Goal: Task Accomplishment & Management: Manage account settings

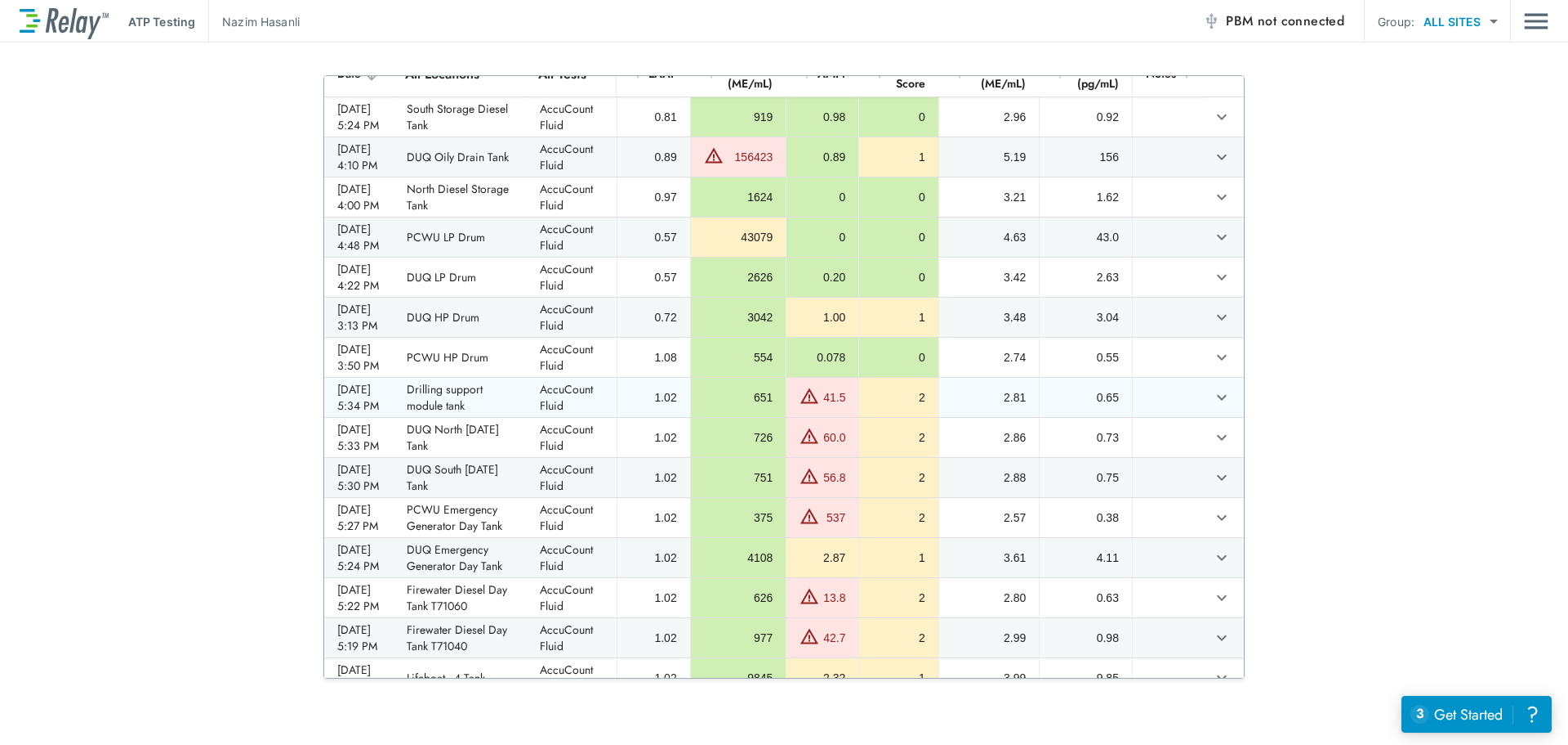
scroll to position [163, 0]
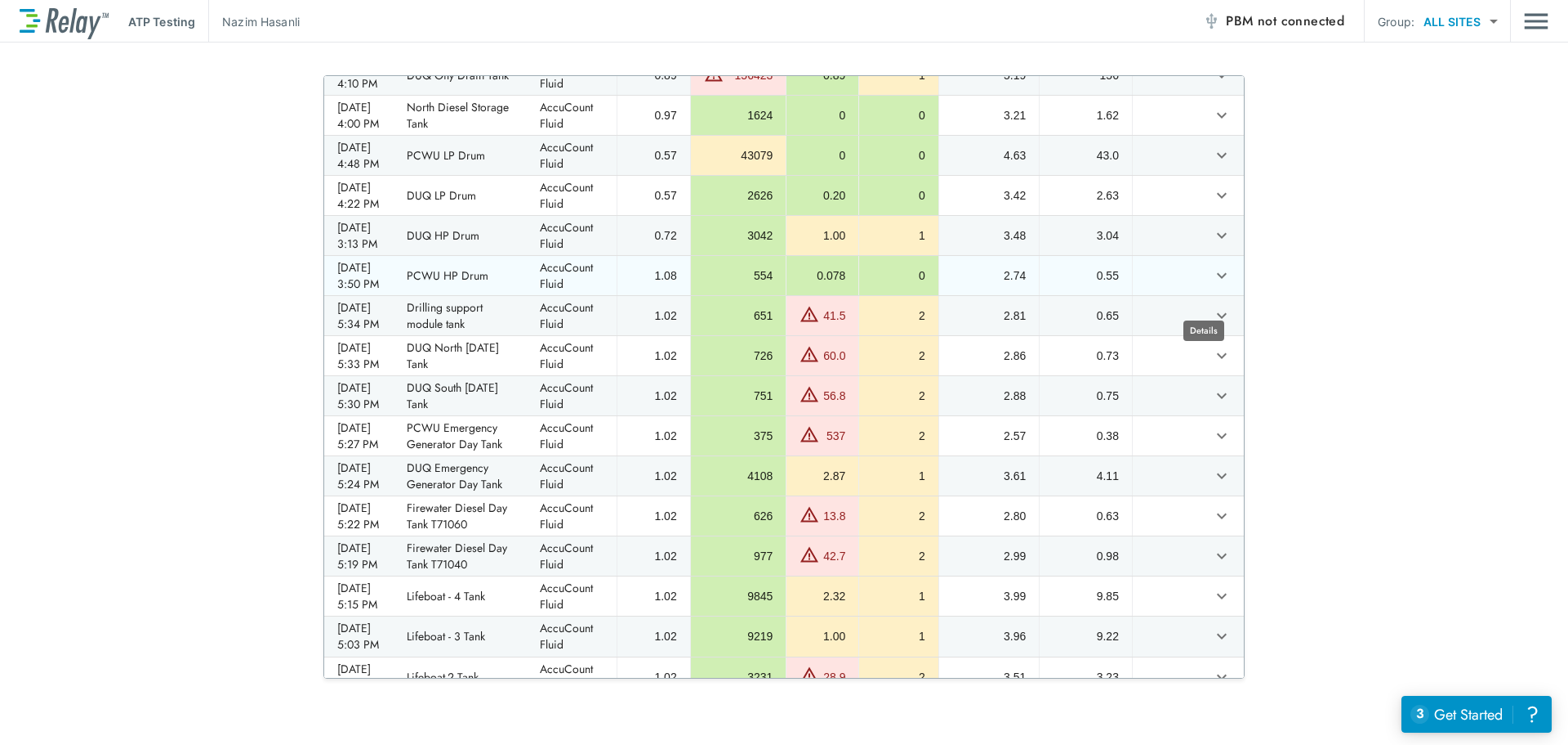
click at [1212, 285] on icon "expand row" at bounding box center [1221, 275] width 19 height 19
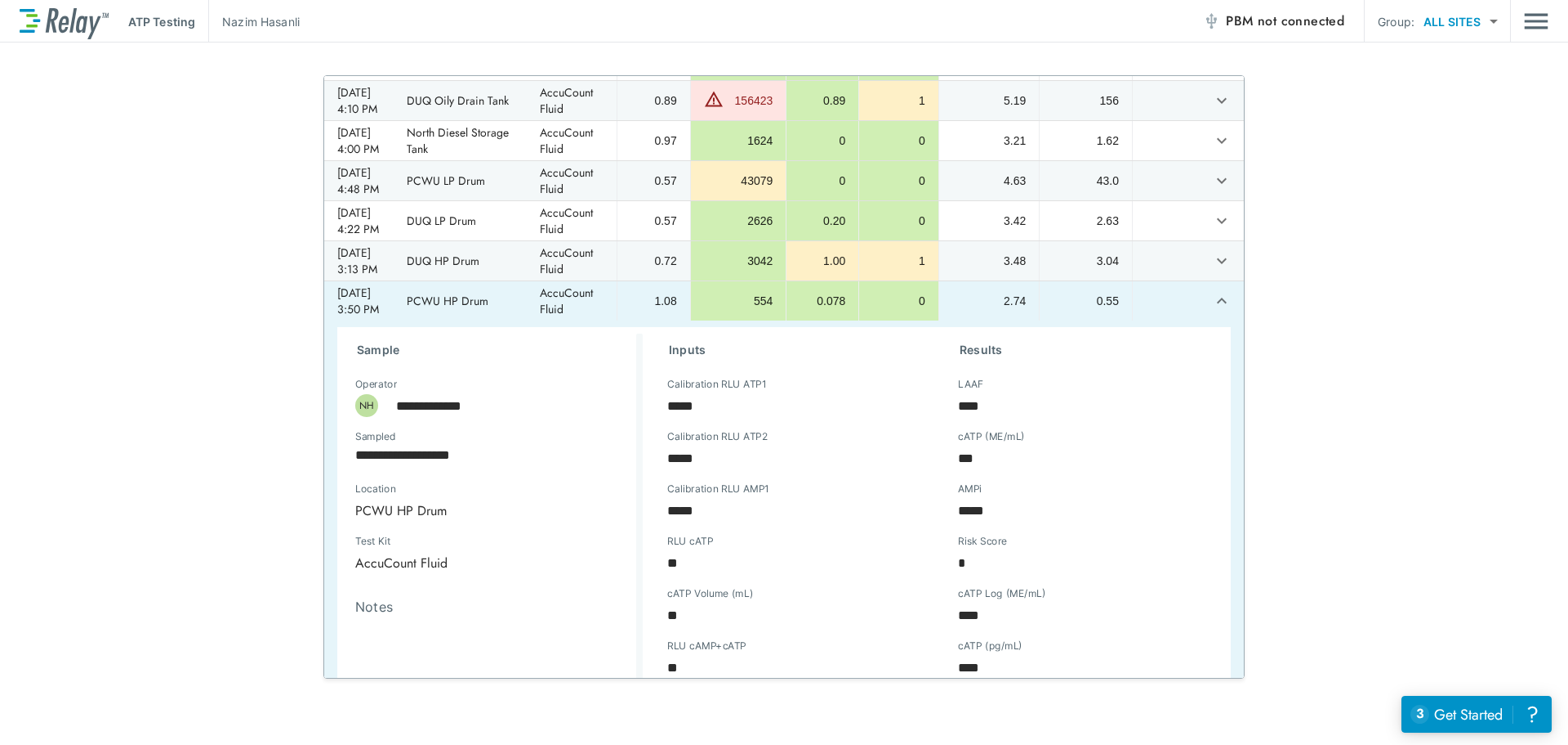
scroll to position [131, 0]
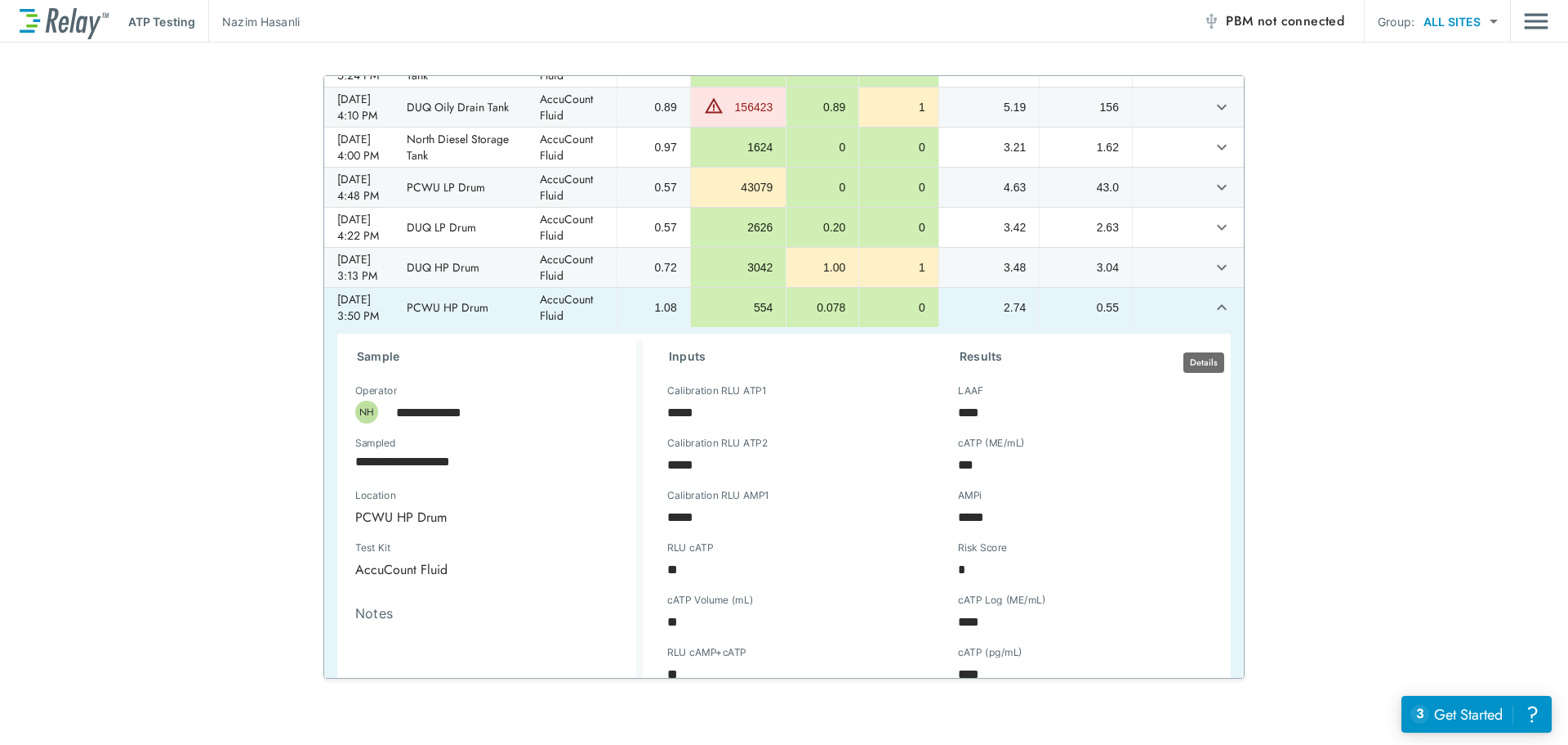
click at [1212, 317] on icon "expand row" at bounding box center [1221, 307] width 19 height 19
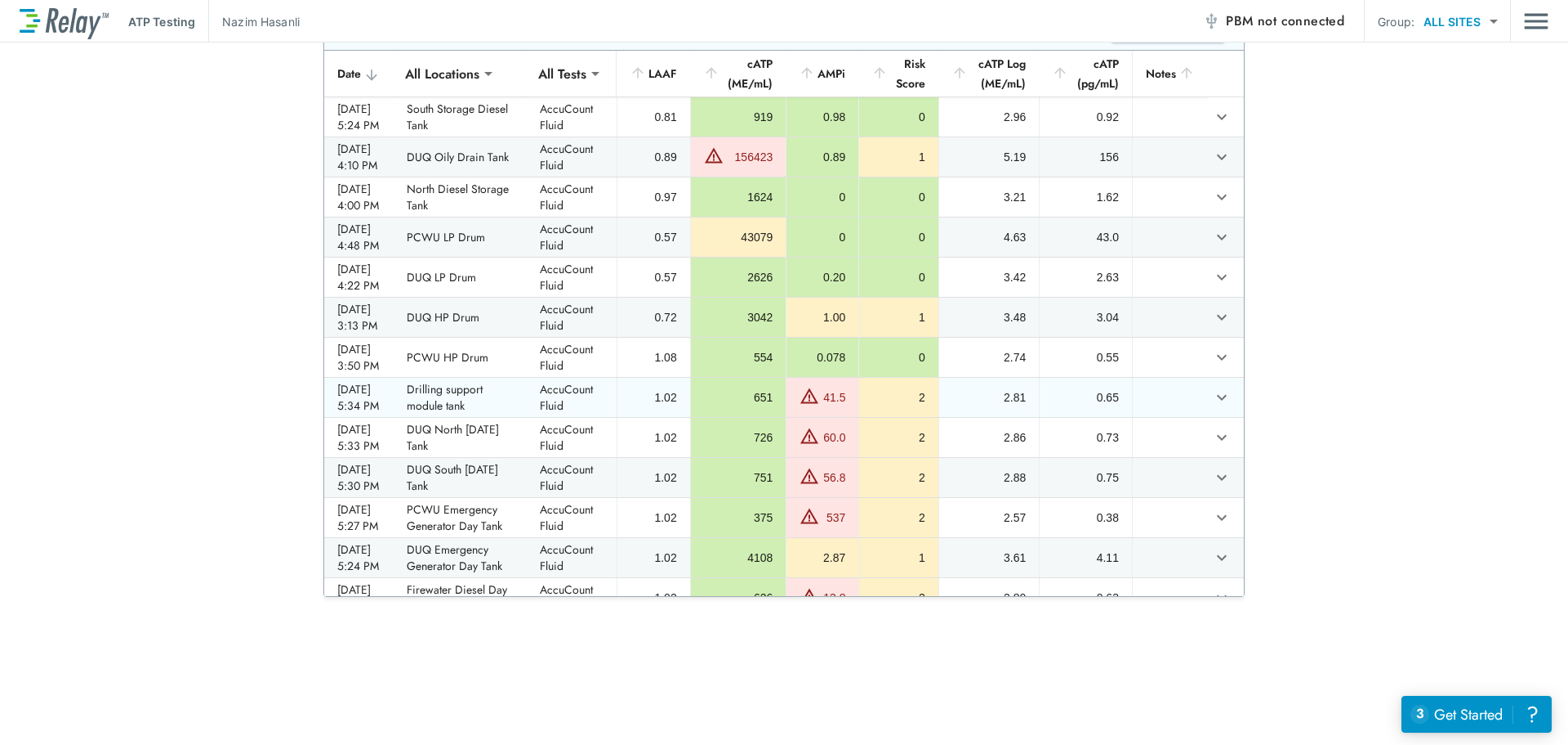
scroll to position [0, 0]
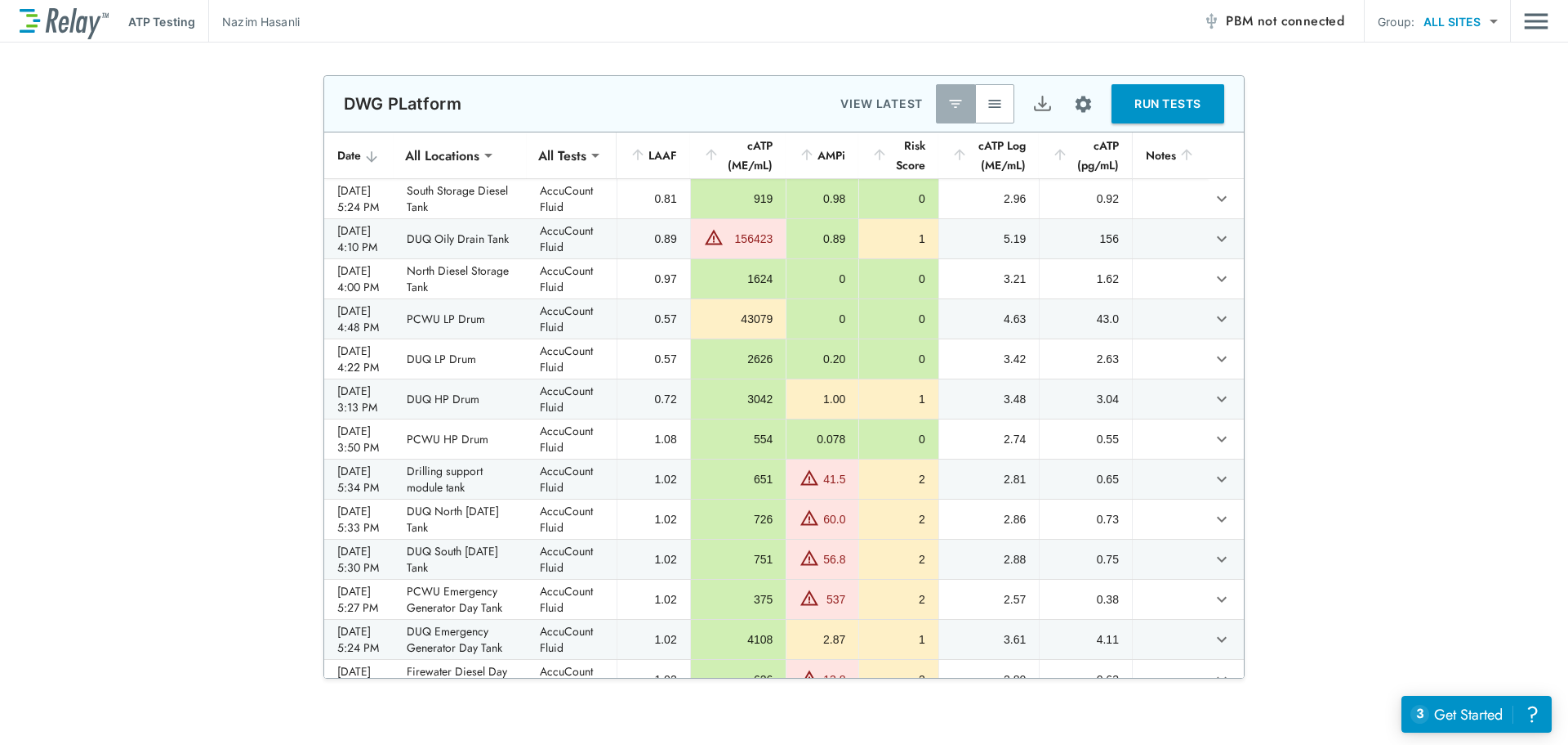
click at [987, 103] on img "button" at bounding box center [994, 103] width 16 height 16
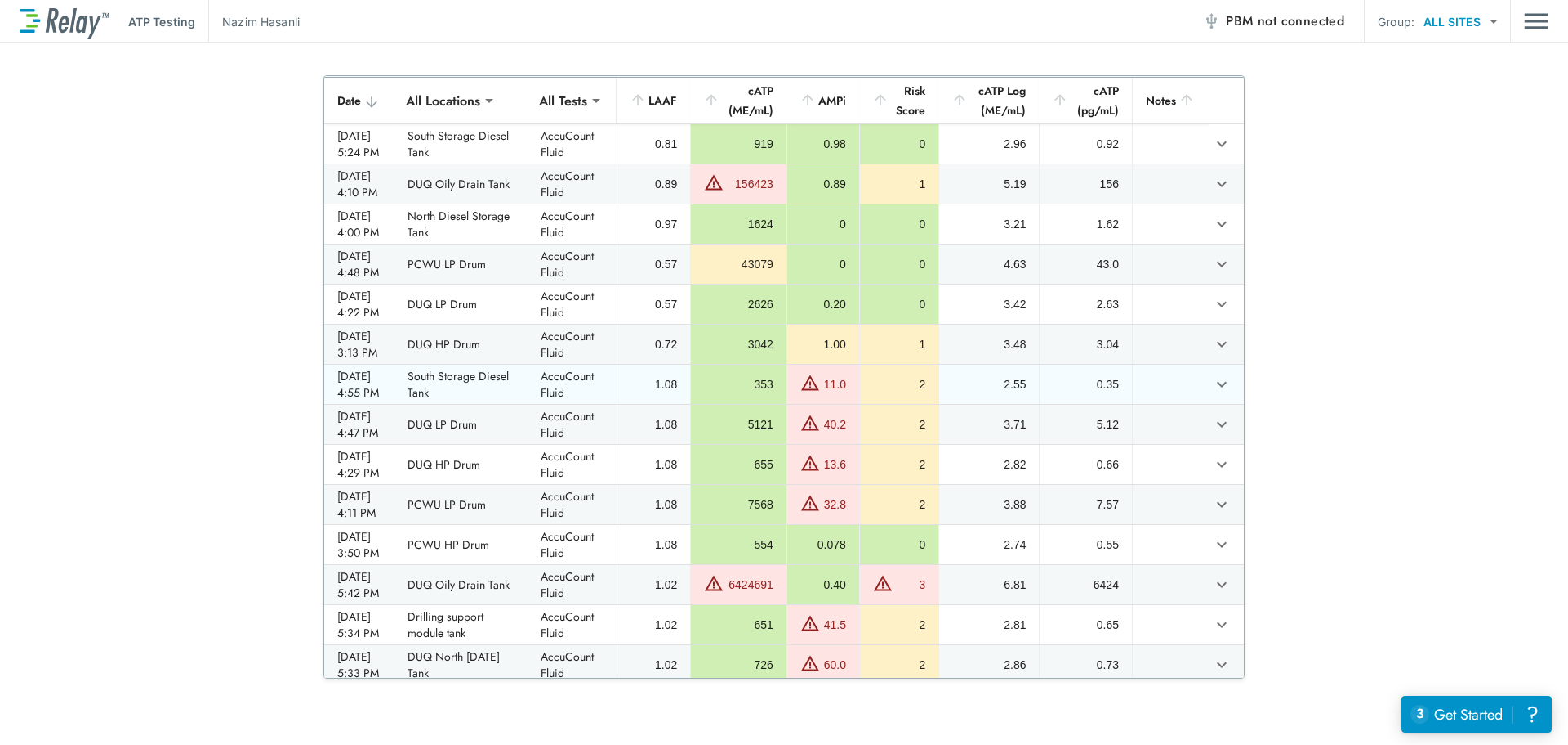
scroll to position [82, 0]
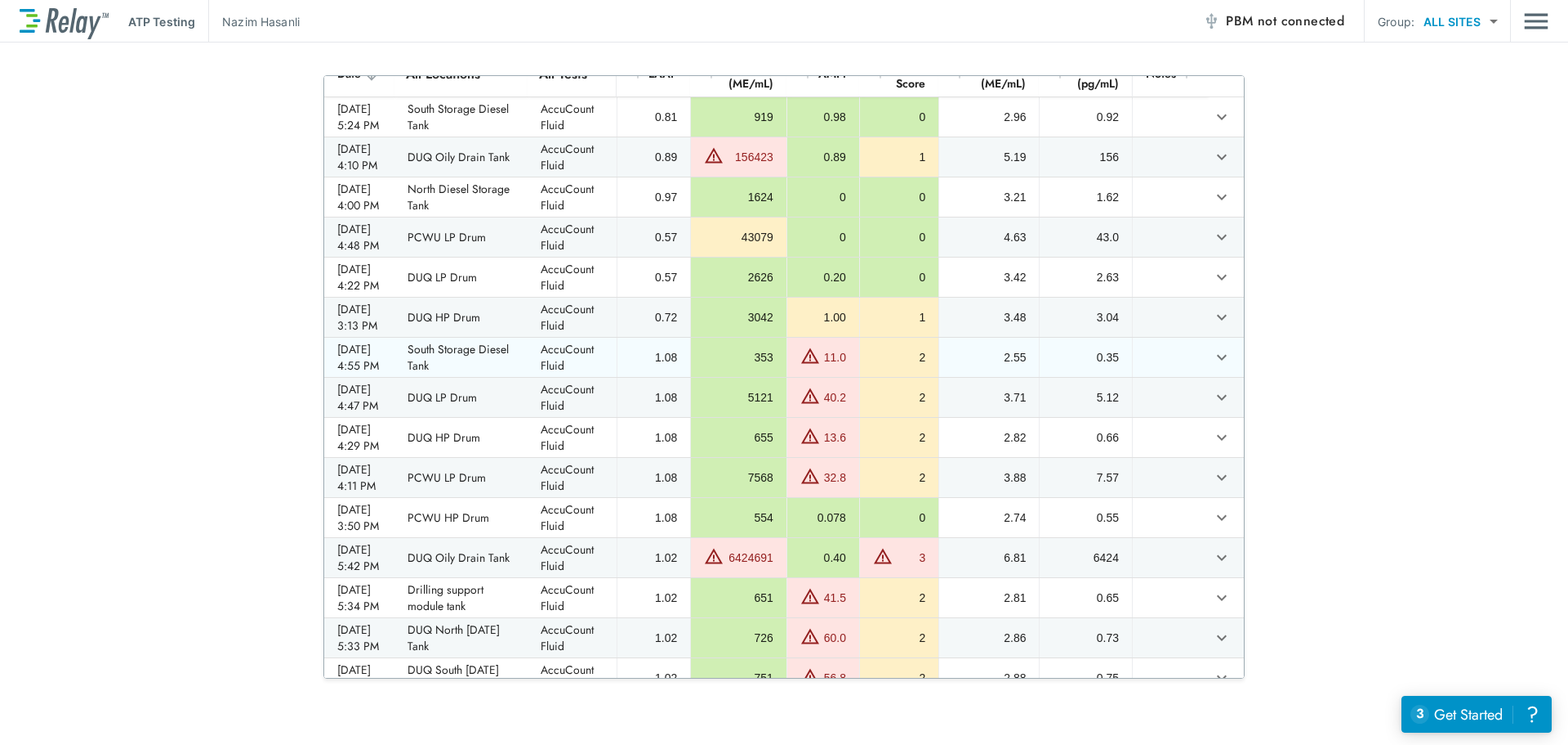
click at [1212, 367] on icon "expand row" at bounding box center [1221, 357] width 19 height 19
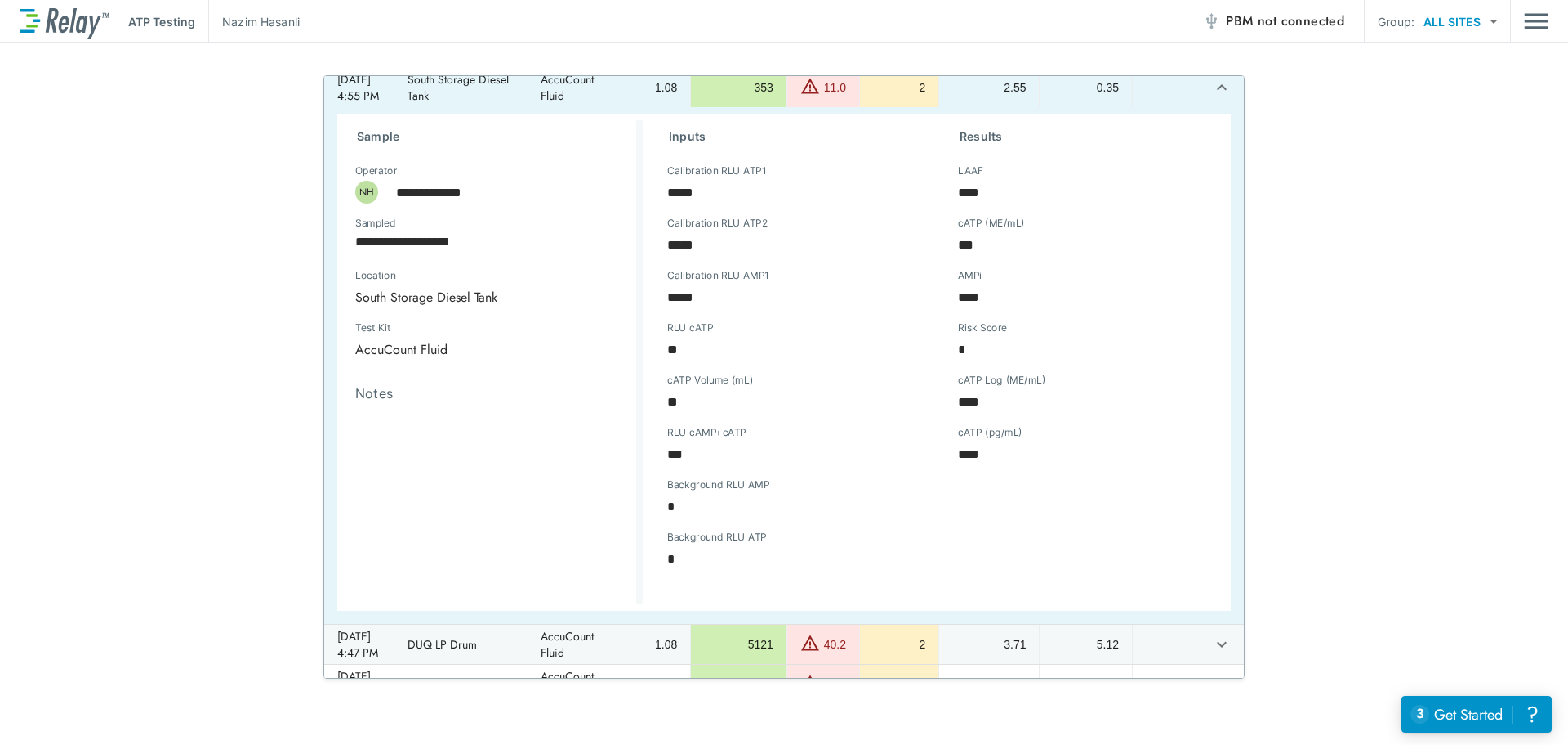
scroll to position [327, 0]
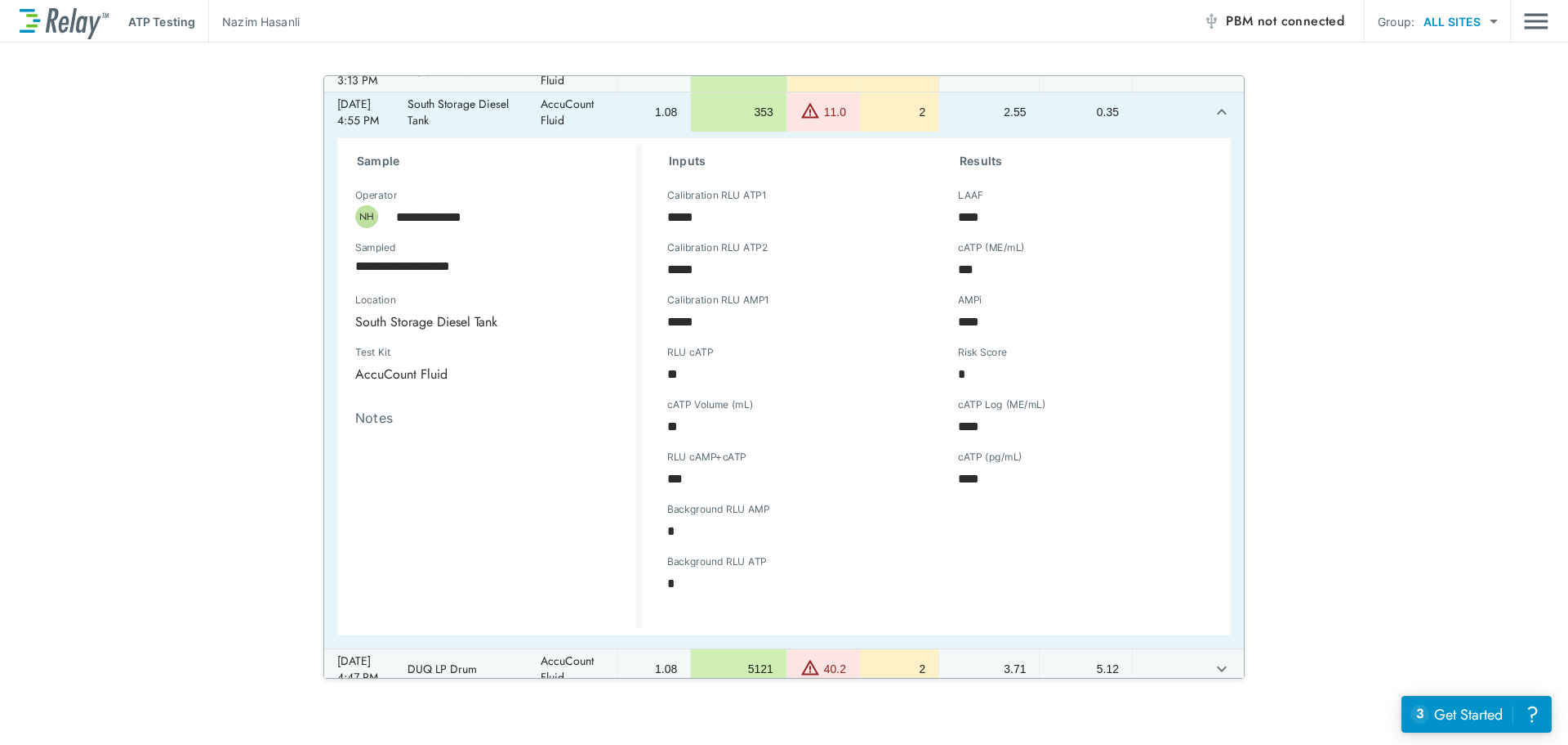
click at [1212, 122] on icon "expand row" at bounding box center [1221, 112] width 19 height 19
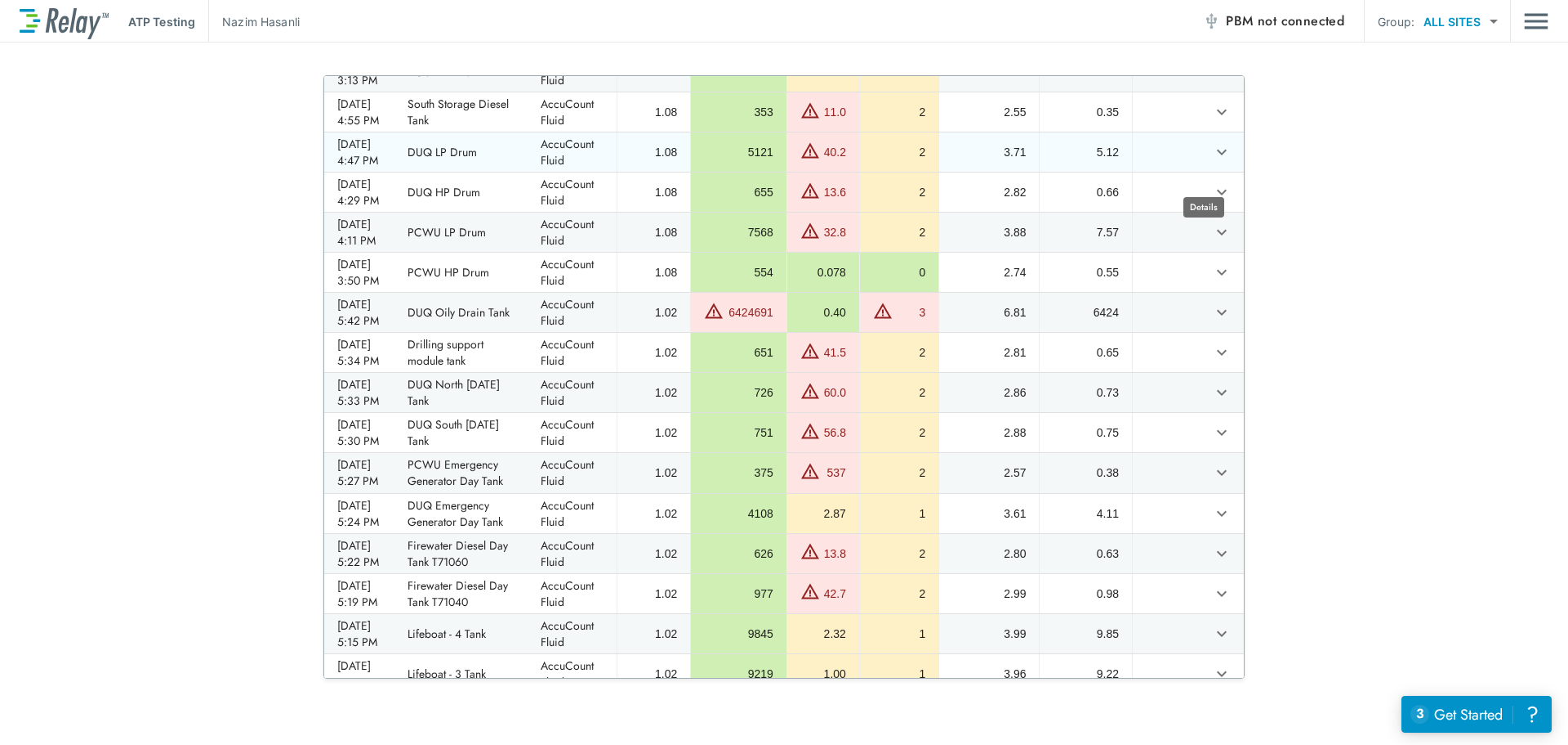
click at [1212, 161] on icon "expand row" at bounding box center [1221, 151] width 19 height 19
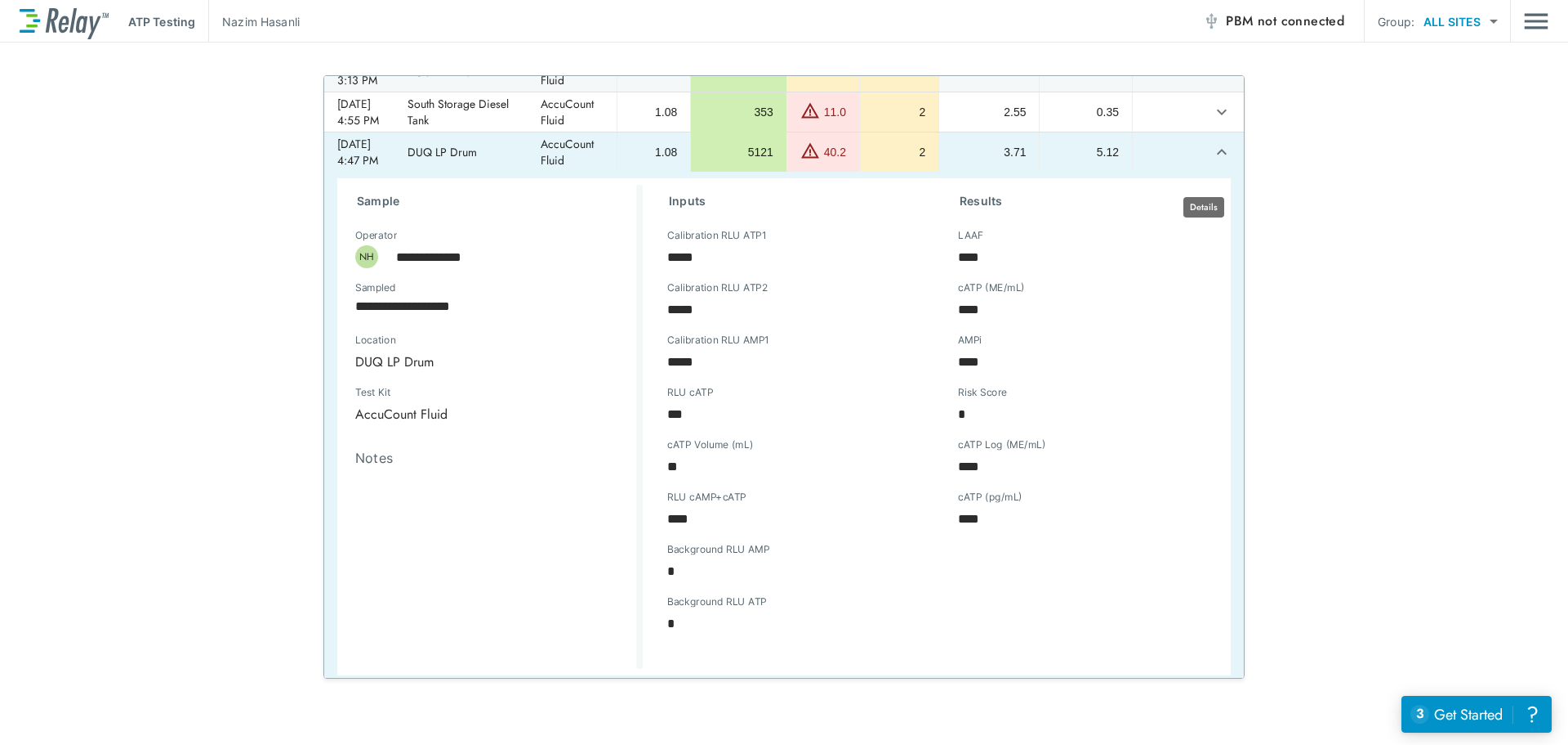
click at [1212, 161] on icon "expand row" at bounding box center [1221, 151] width 19 height 19
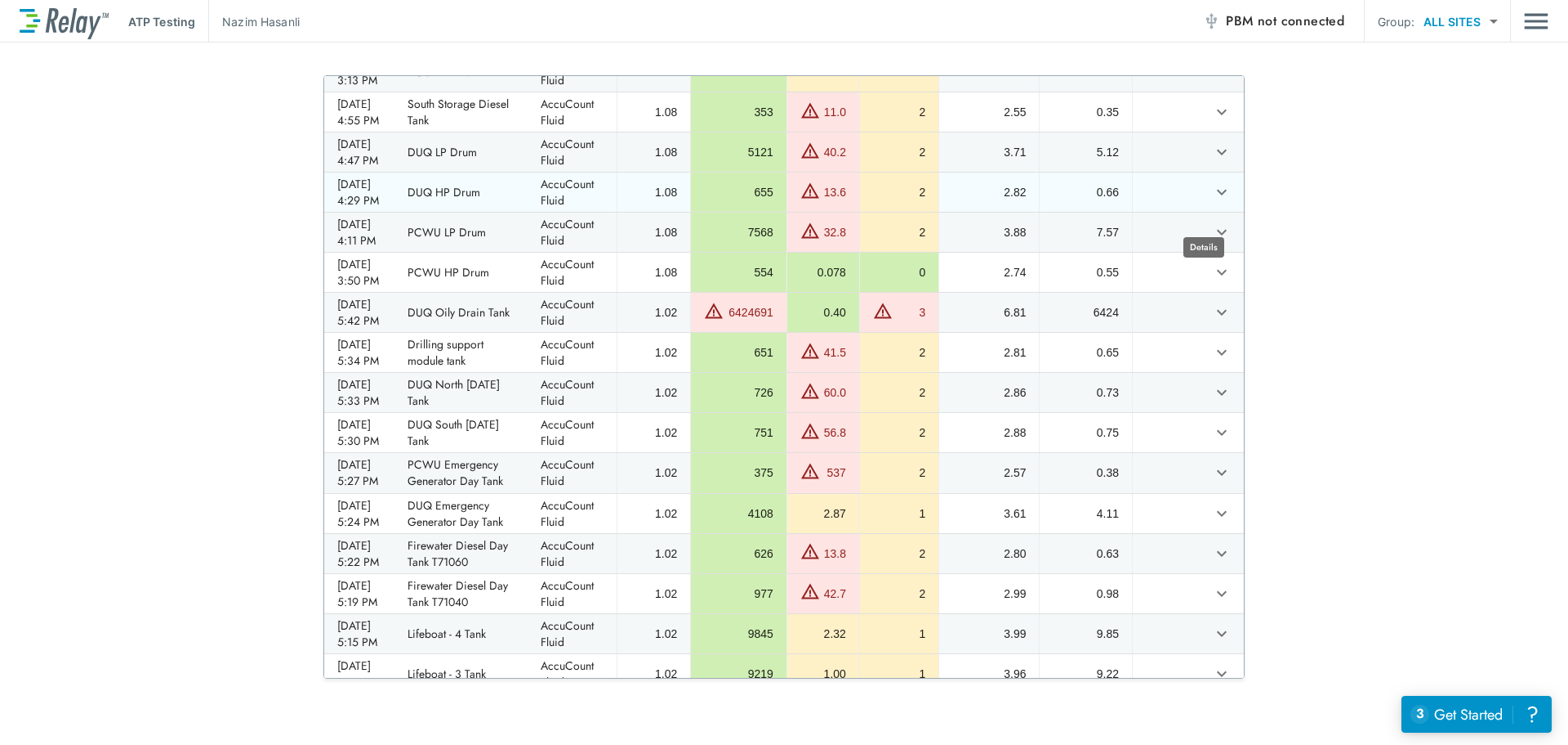
click at [1217, 195] on icon "expand row" at bounding box center [1222, 193] width 10 height 6
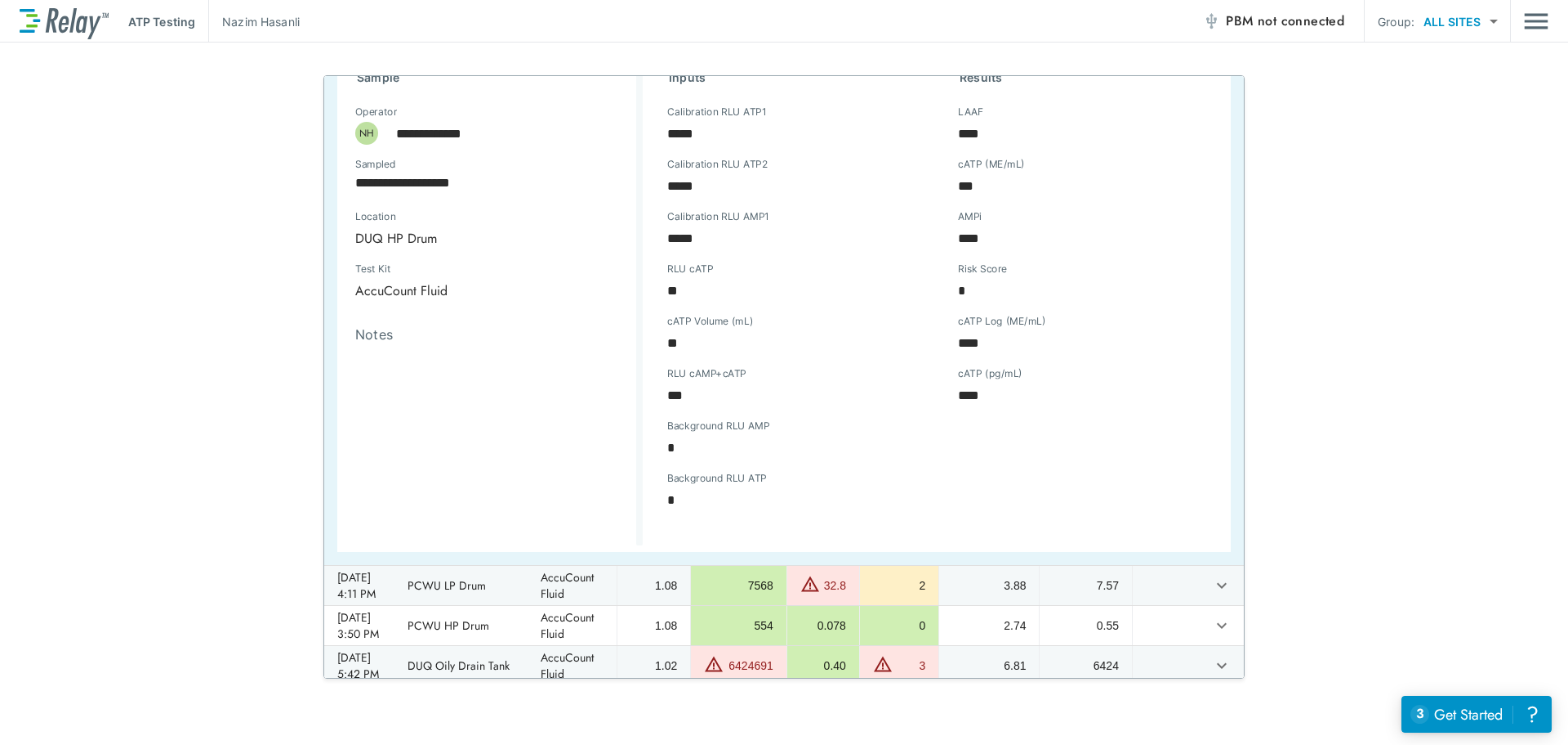
scroll to position [409, 0]
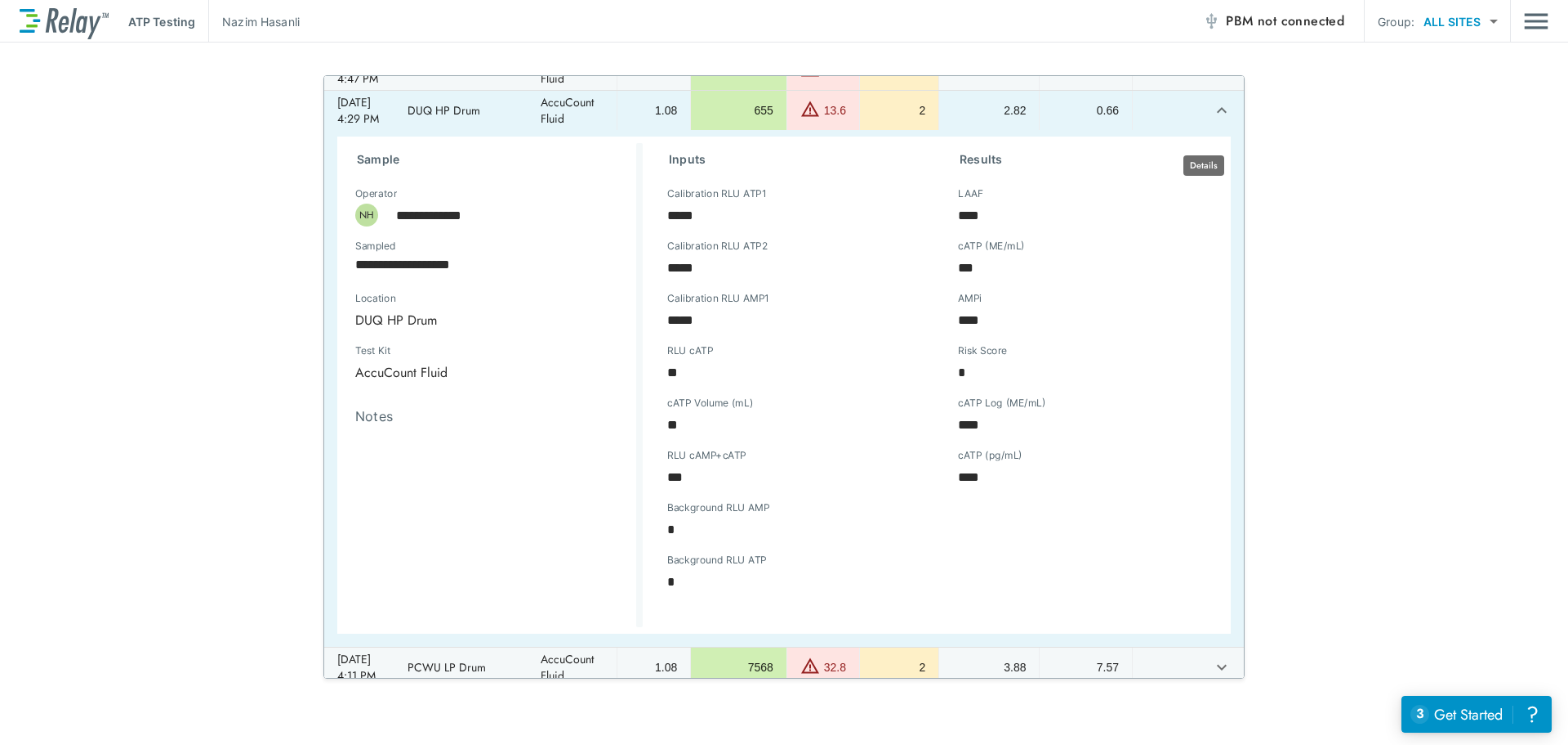
click at [1212, 120] on icon "expand row" at bounding box center [1221, 110] width 19 height 19
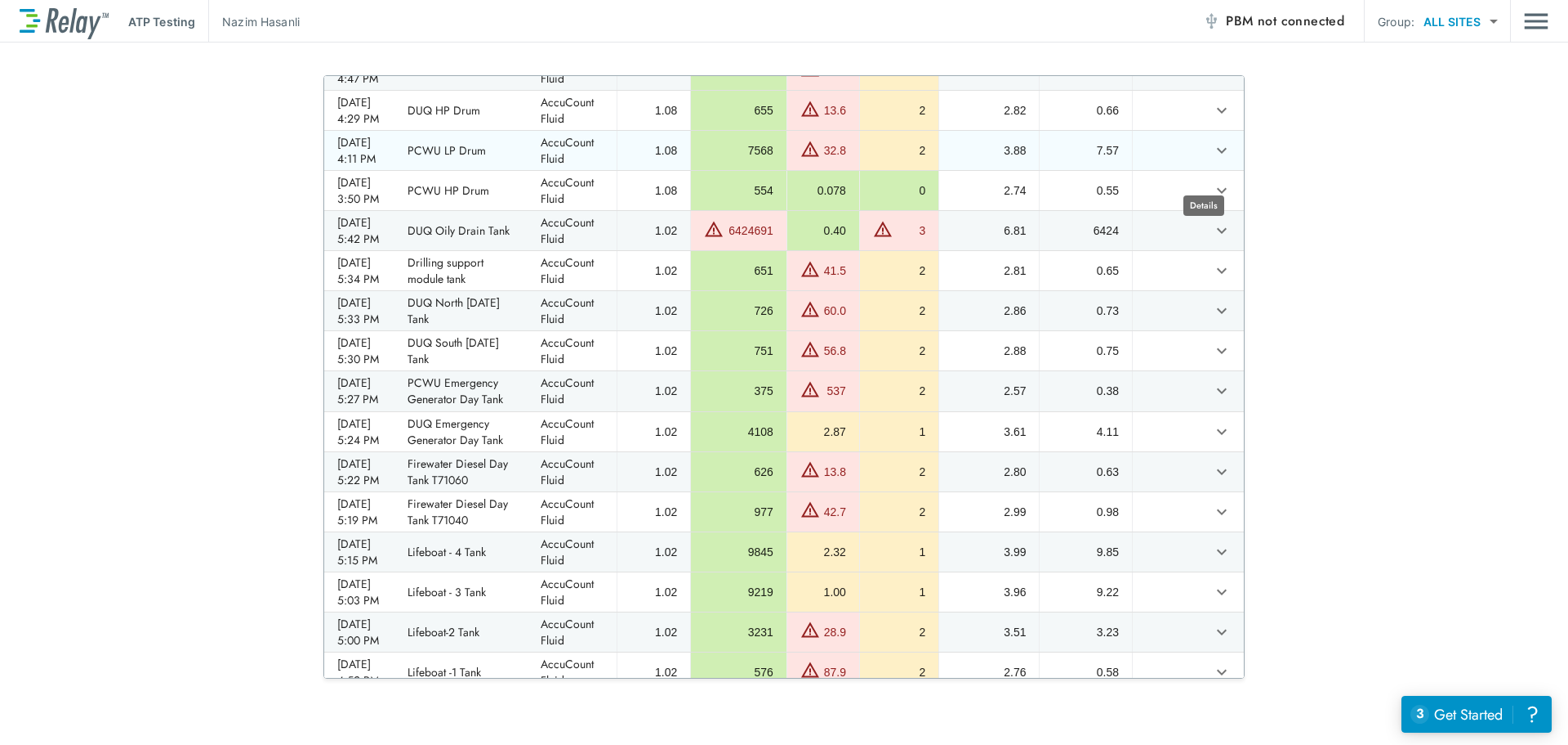
click at [1212, 161] on icon "expand row" at bounding box center [1221, 150] width 19 height 19
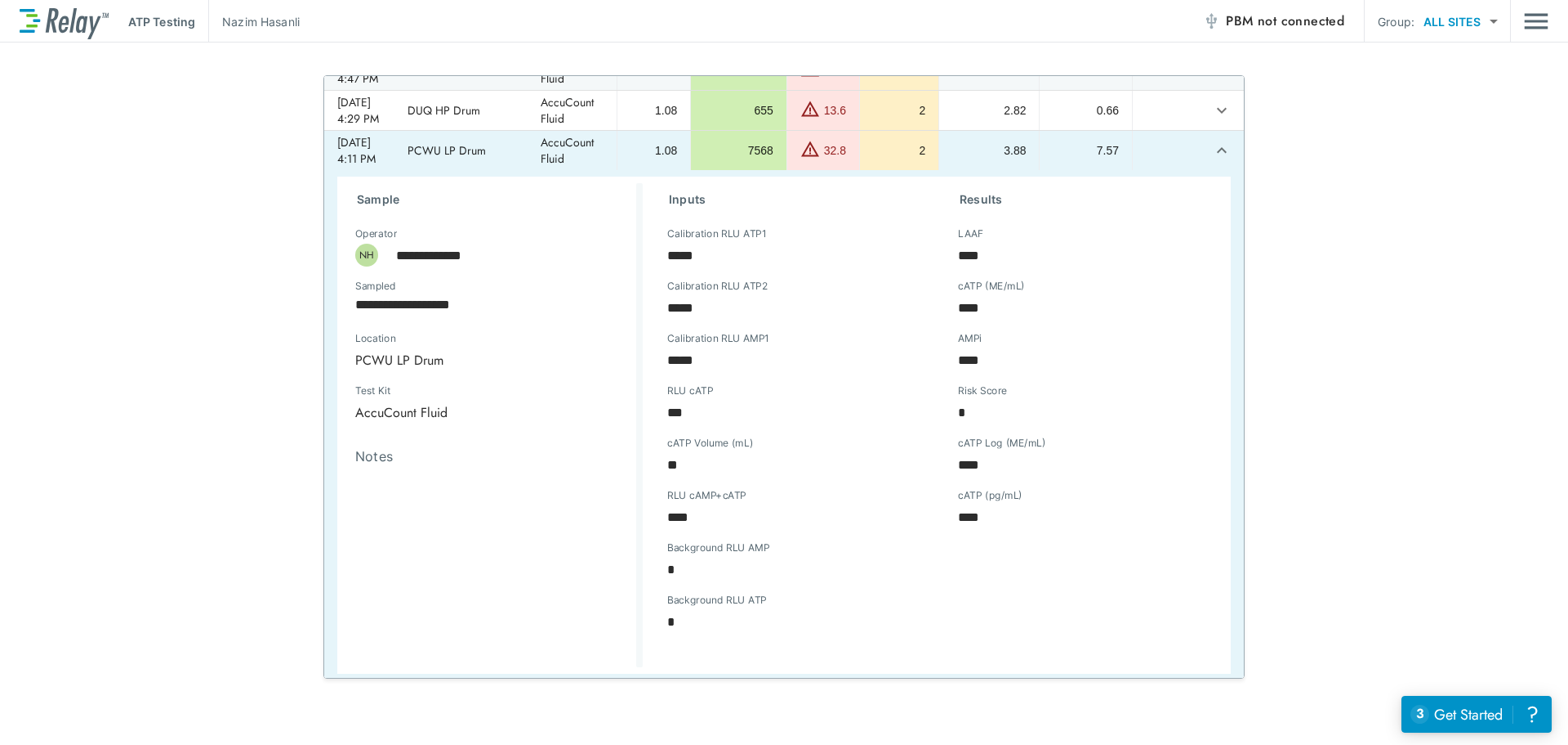
scroll to position [490, 0]
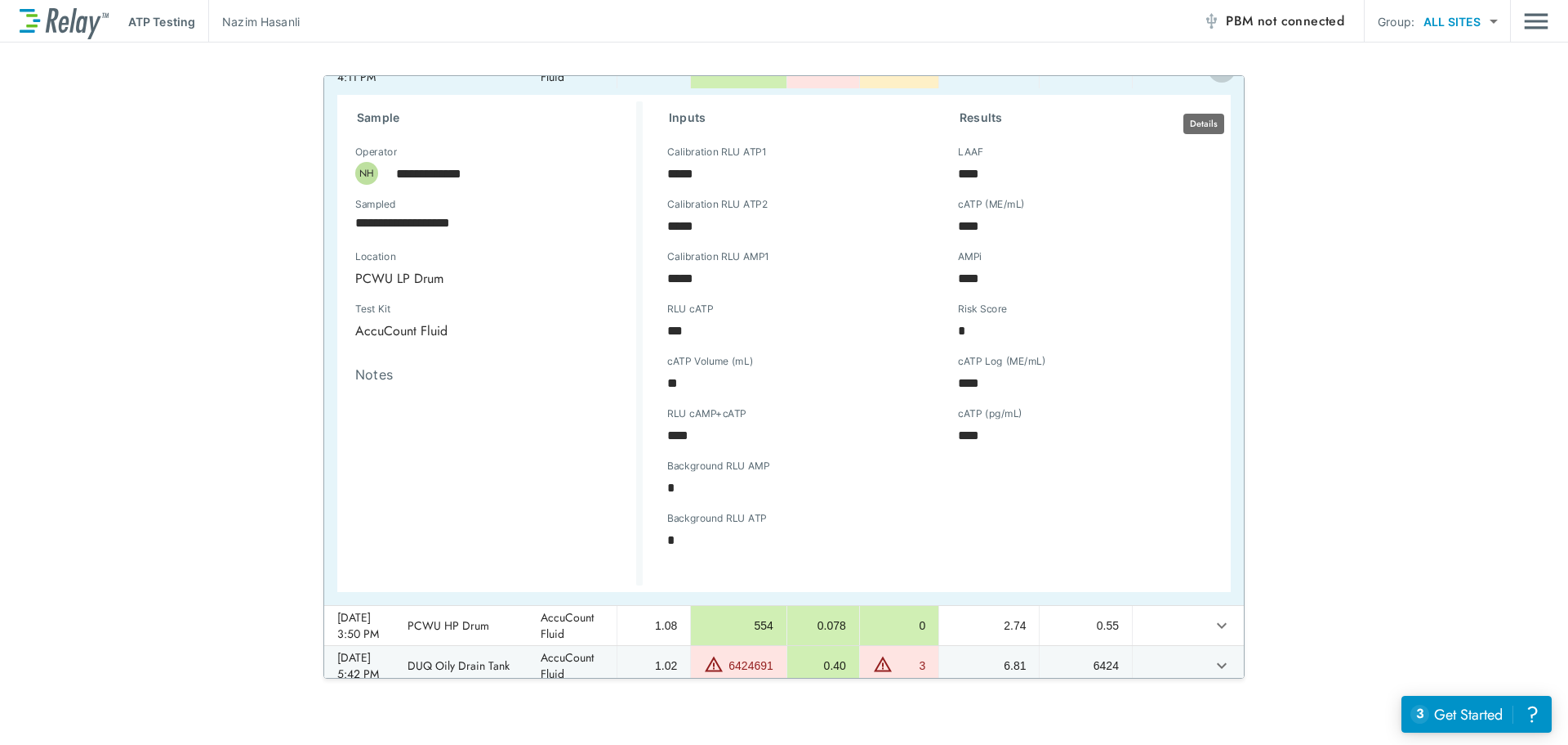
click at [1212, 78] on icon "expand row" at bounding box center [1221, 68] width 19 height 19
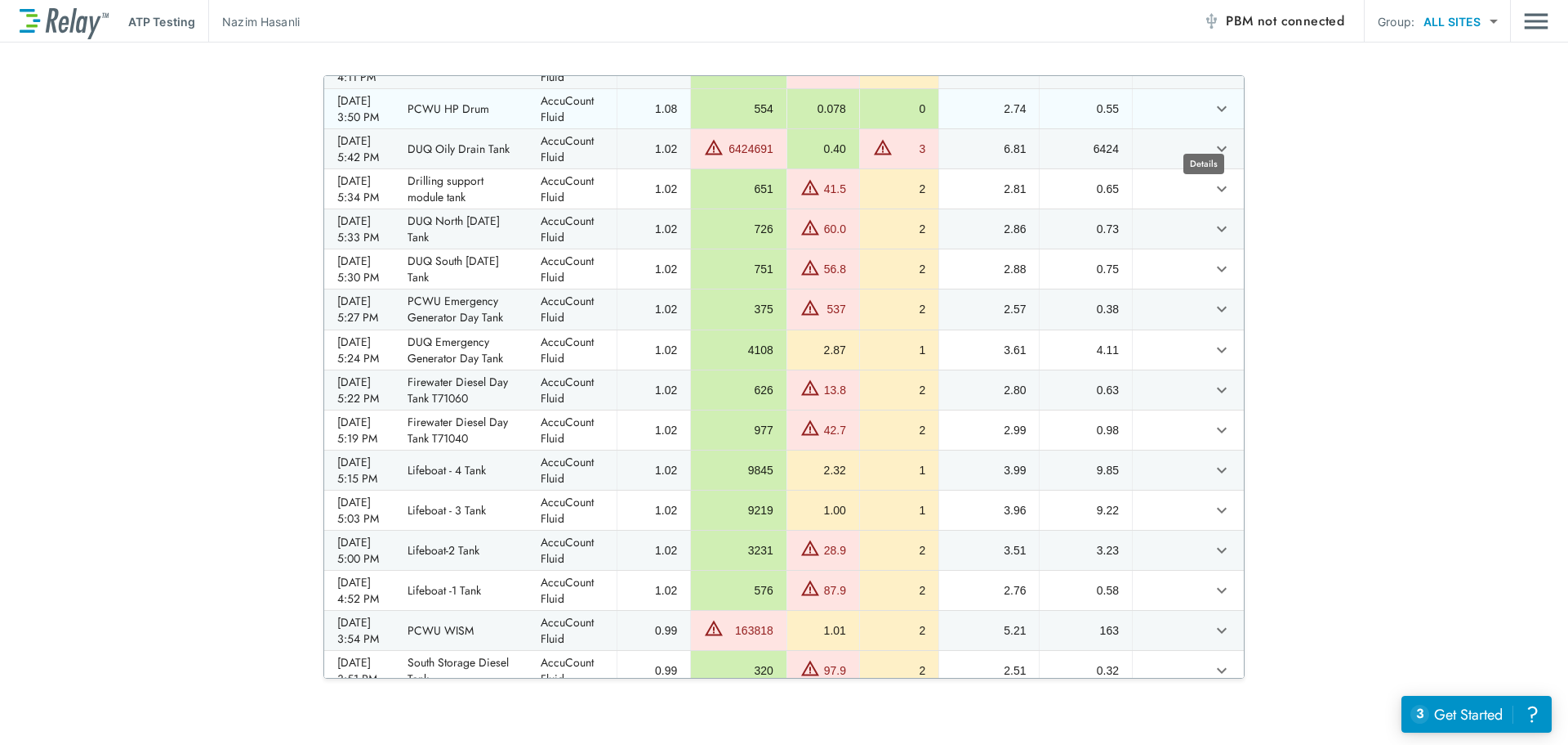
click at [1212, 119] on icon "expand row" at bounding box center [1221, 108] width 19 height 19
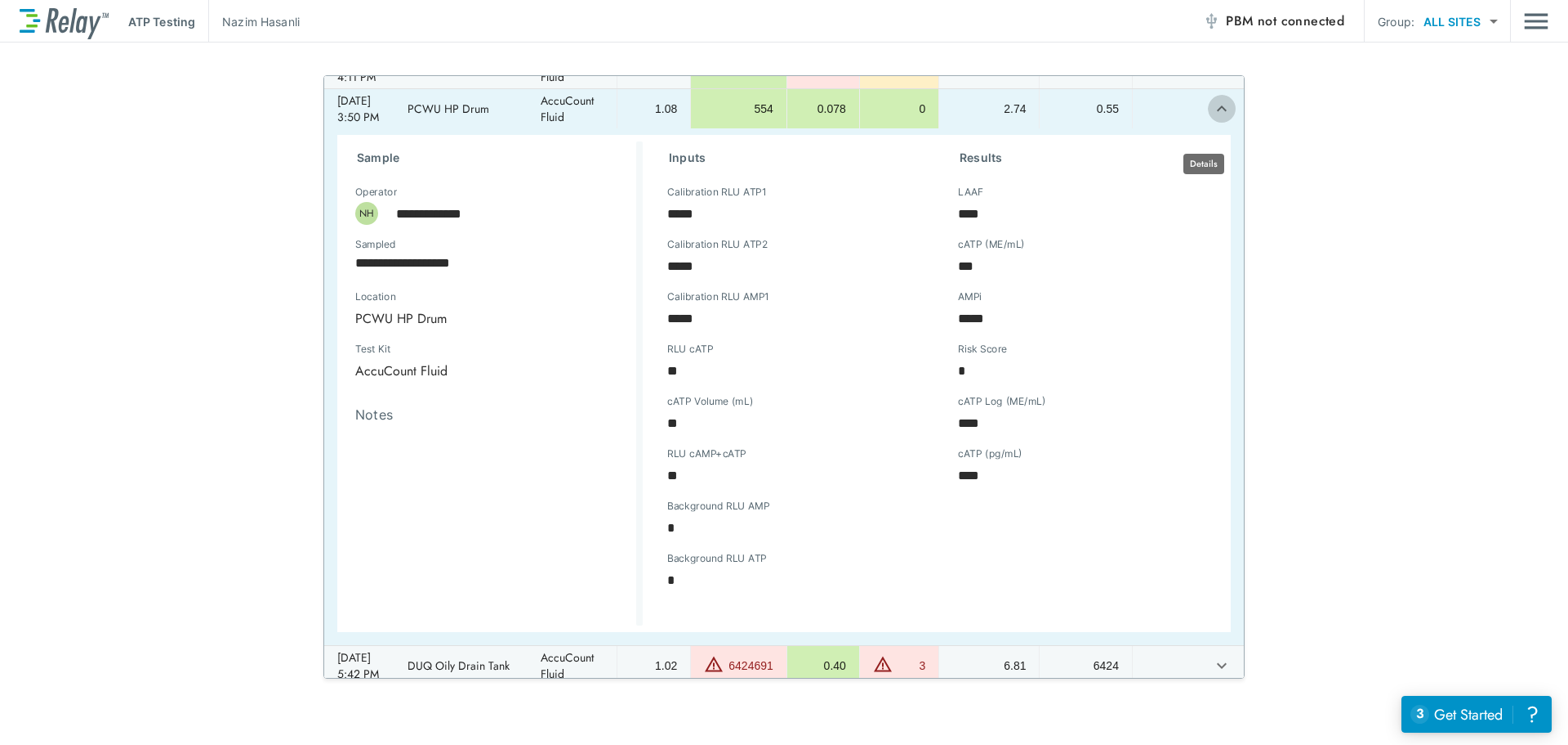
click at [1212, 119] on icon "expand row" at bounding box center [1221, 108] width 19 height 19
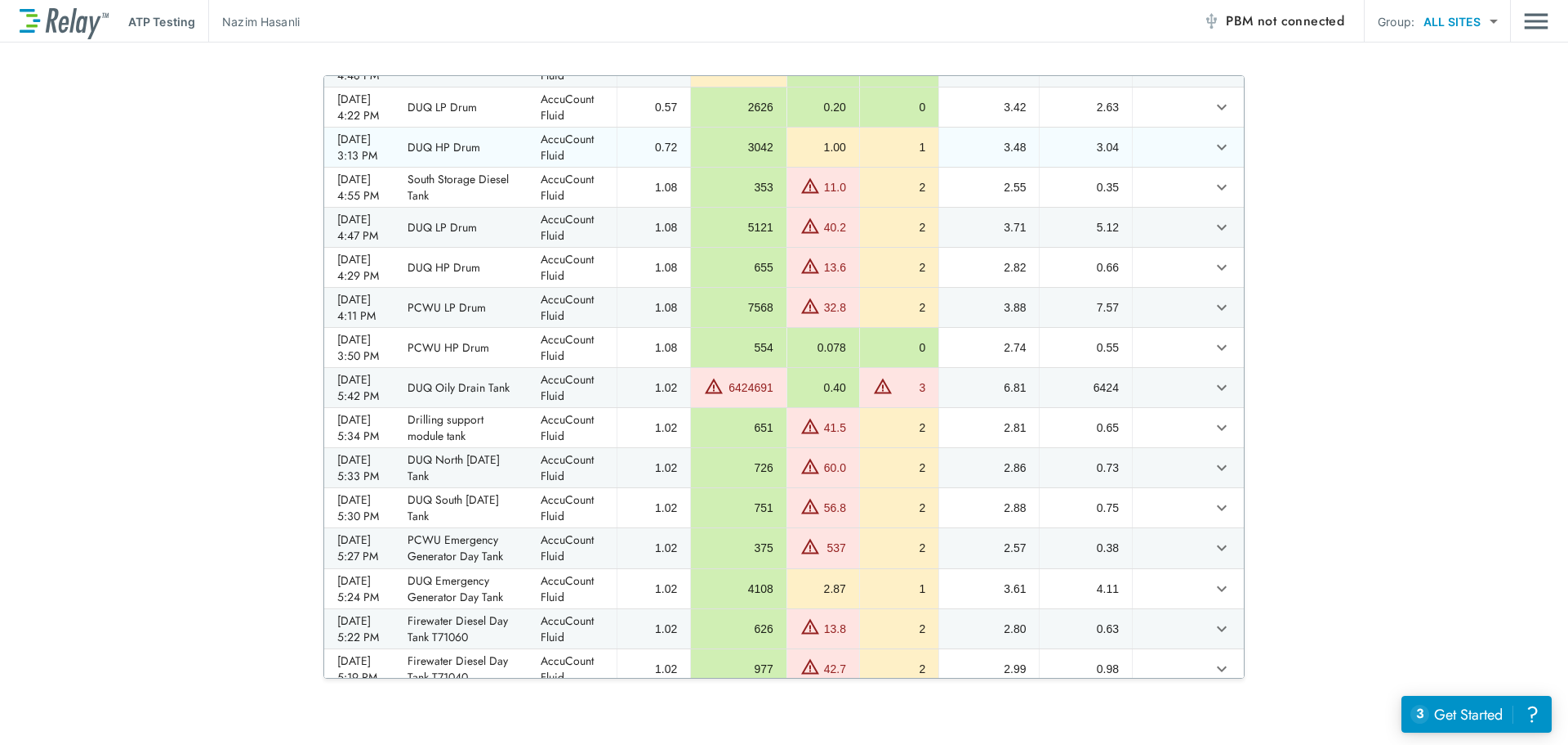
scroll to position [246, 0]
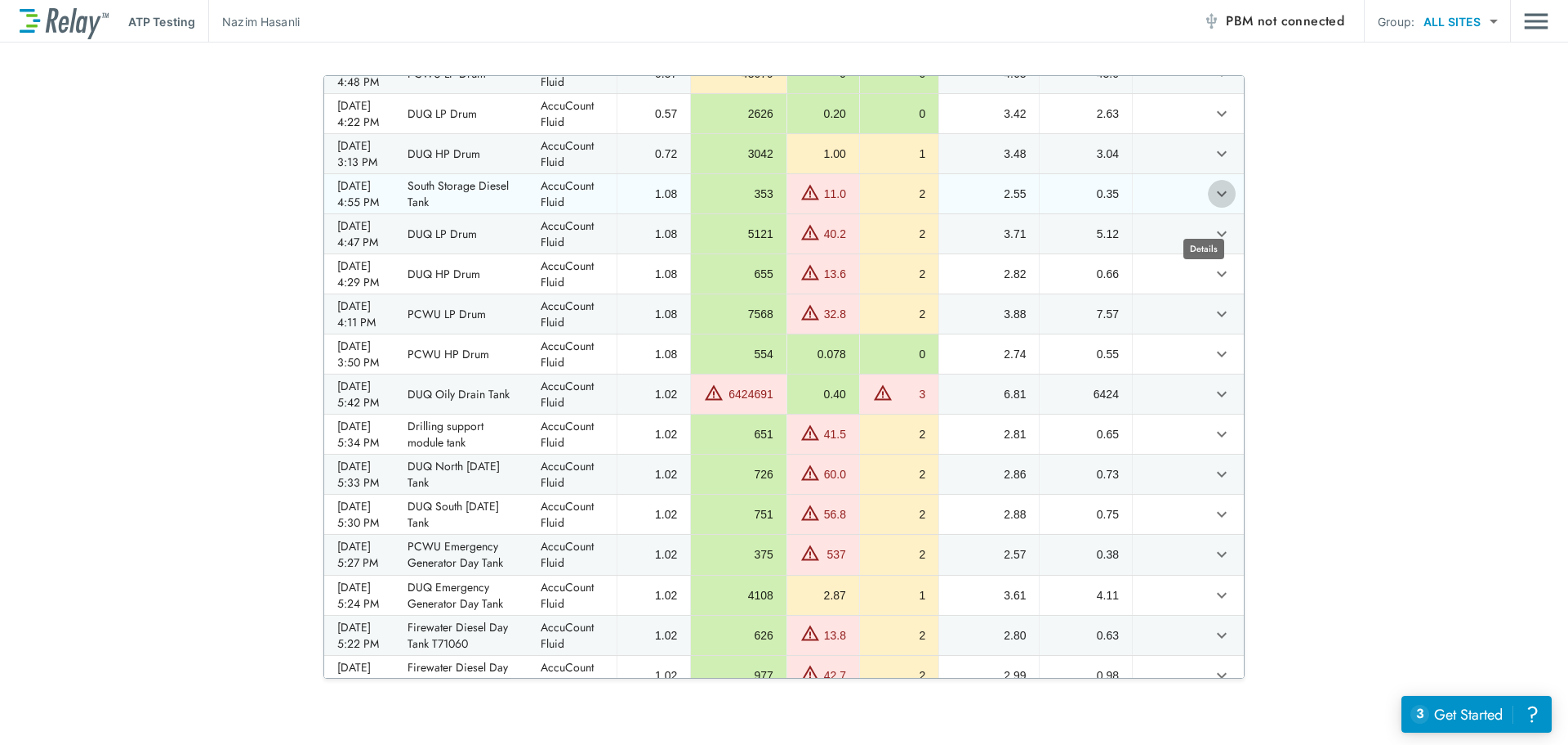
click at [1217, 197] on icon "expand row" at bounding box center [1222, 193] width 10 height 6
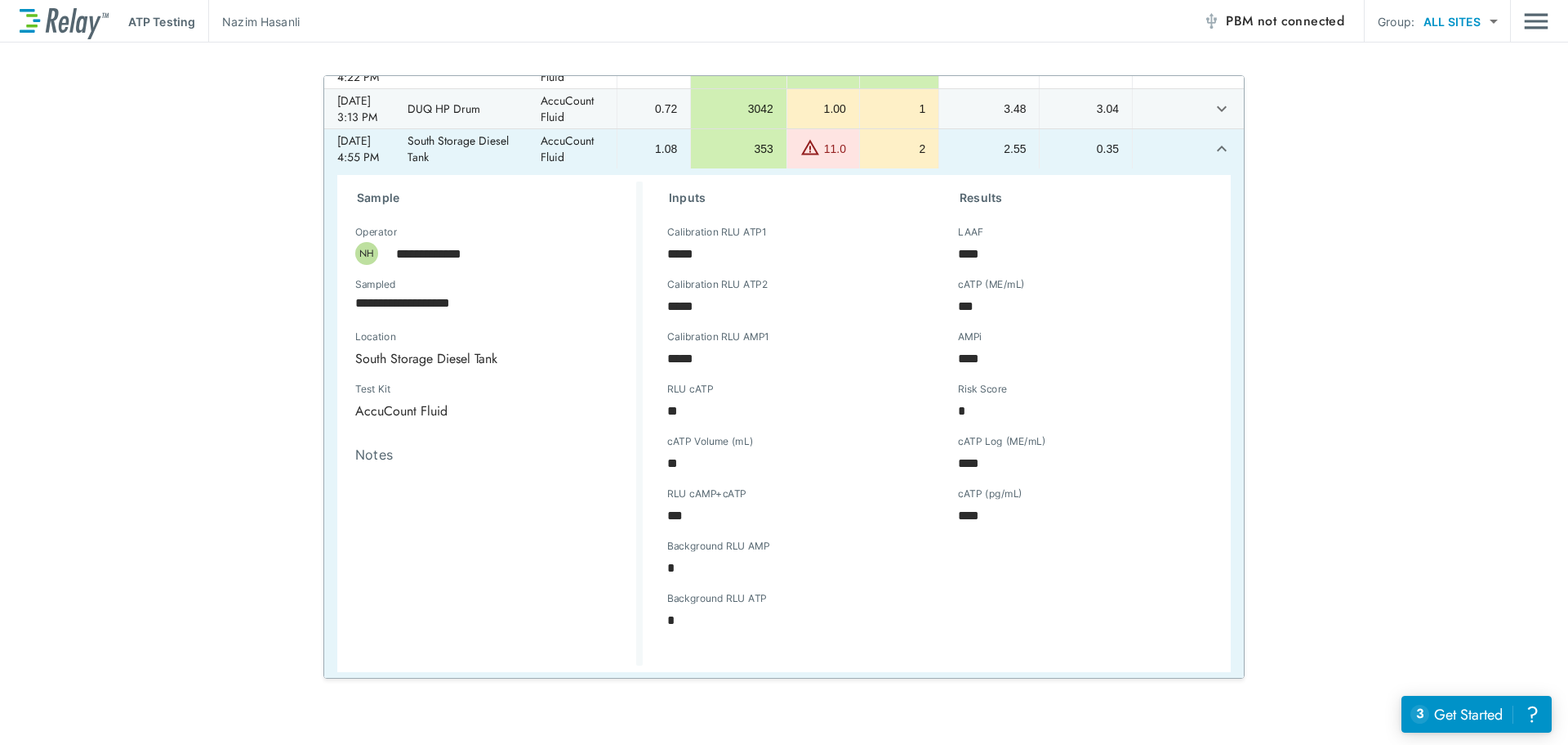
scroll to position [327, 0]
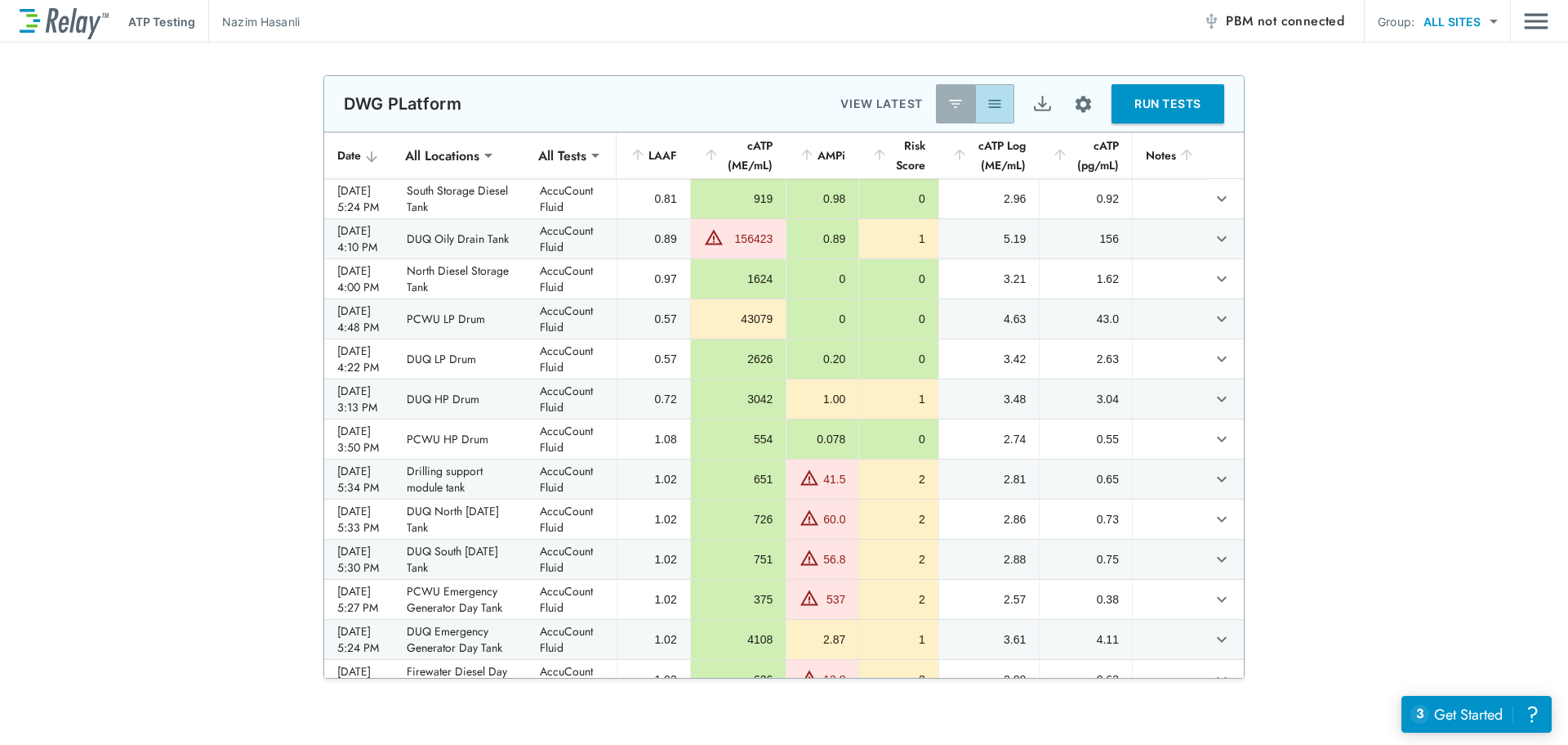
click at [987, 104] on img "button" at bounding box center [994, 103] width 16 height 16
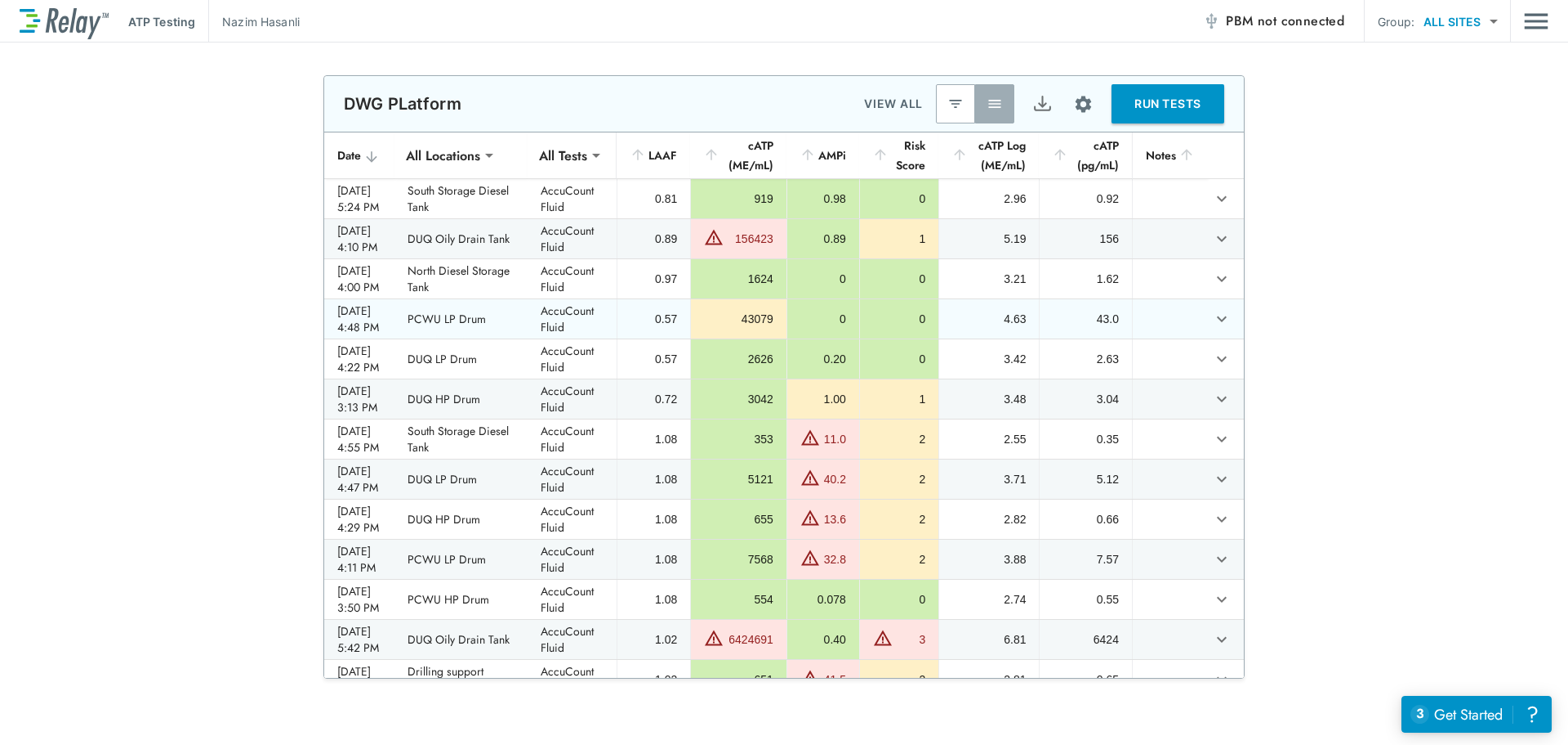
scroll to position [82, 0]
